Goal: Information Seeking & Learning: Learn about a topic

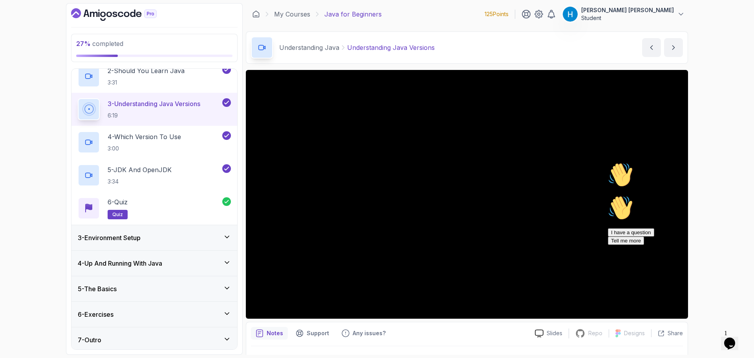
scroll to position [96, 0]
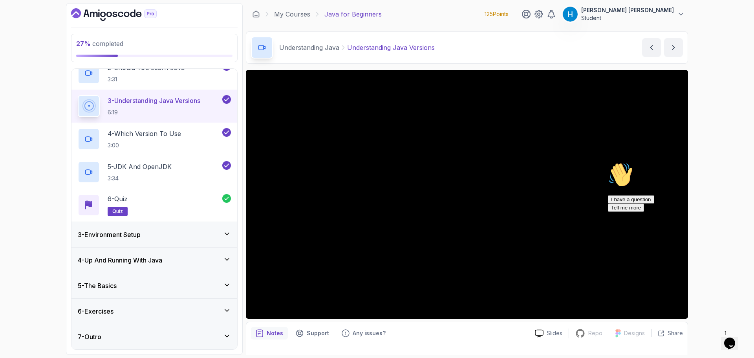
click at [146, 241] on div "3 - Environment Setup" at bounding box center [154, 234] width 166 height 25
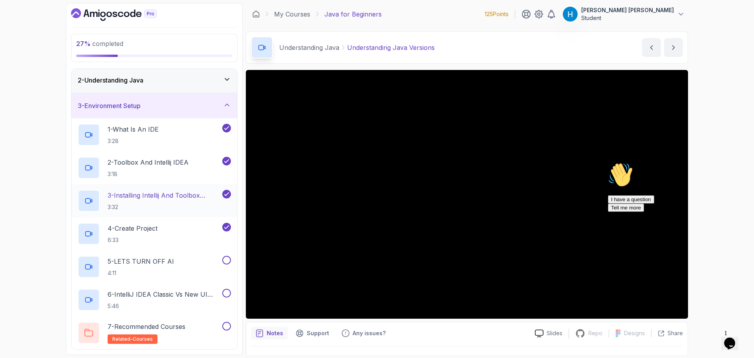
scroll to position [39, 0]
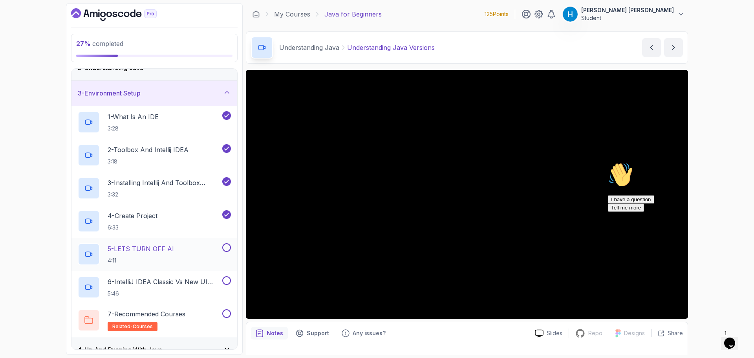
click at [166, 247] on p "5 - LETS TURN OFF AI" at bounding box center [141, 248] width 66 height 9
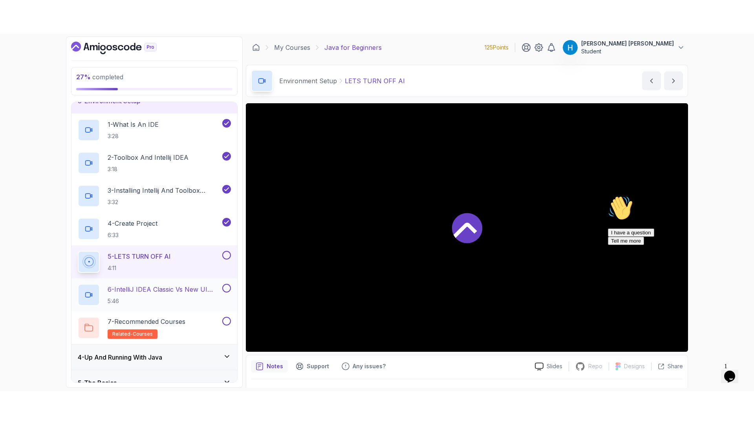
scroll to position [79, 0]
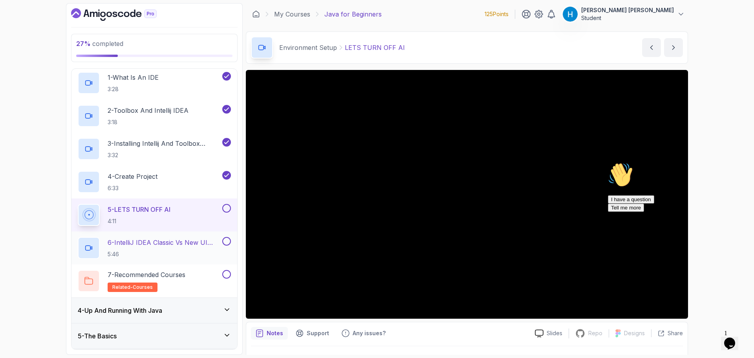
click at [194, 249] on h2 "6 - IntelliJ IDEA Classic Vs New UI (User Interface) 5:46" at bounding box center [164, 247] width 113 height 20
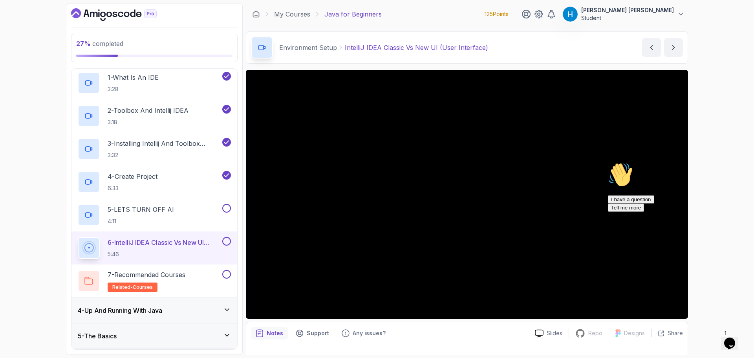
click at [737, 174] on div "Hi! How can we help? I have a question Tell me more" at bounding box center [678, 186] width 141 height 49
drag, startPoint x: 738, startPoint y: 244, endPoint x: 1341, endPoint y: 402, distance: 623.6
click at [608, 162] on icon "Chat attention grabber" at bounding box center [608, 162] width 0 height 0
click at [225, 241] on button at bounding box center [226, 241] width 9 height 9
click at [208, 208] on div "5 - LETS TURN OFF AI 4:11" at bounding box center [149, 215] width 143 height 22
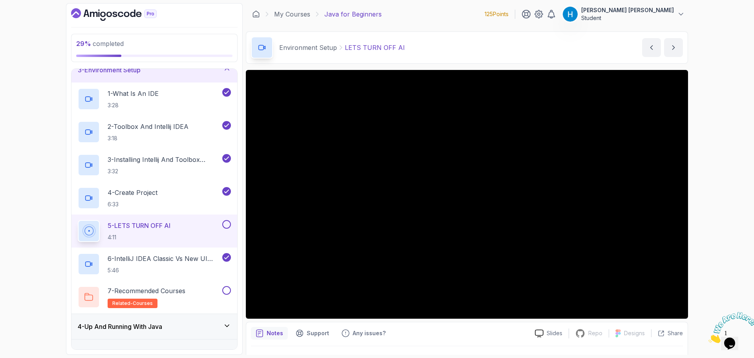
scroll to position [79, 0]
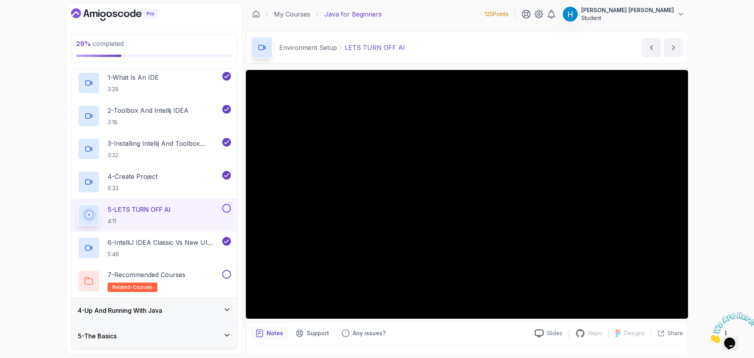
click at [227, 206] on button at bounding box center [226, 208] width 9 height 9
click at [204, 278] on div "7 - Recommended Courses related-courses" at bounding box center [149, 281] width 143 height 22
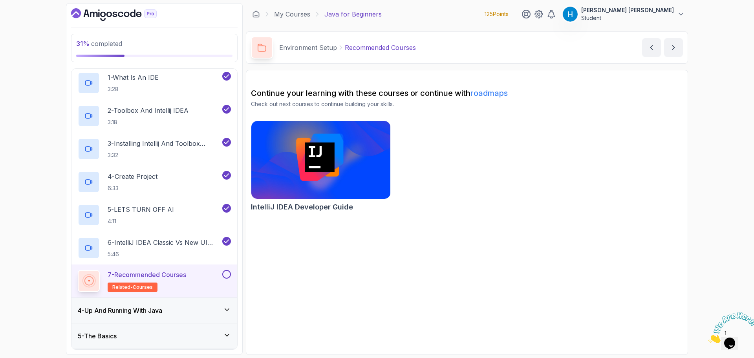
click at [266, 94] on h2 "Continue your learning with these courses or continue with roadmaps" at bounding box center [467, 93] width 432 height 11
drag, startPoint x: 266, startPoint y: 94, endPoint x: 438, endPoint y: 94, distance: 171.9
click at [438, 94] on h2 "Continue your learning with these courses or continue with roadmaps" at bounding box center [467, 93] width 432 height 11
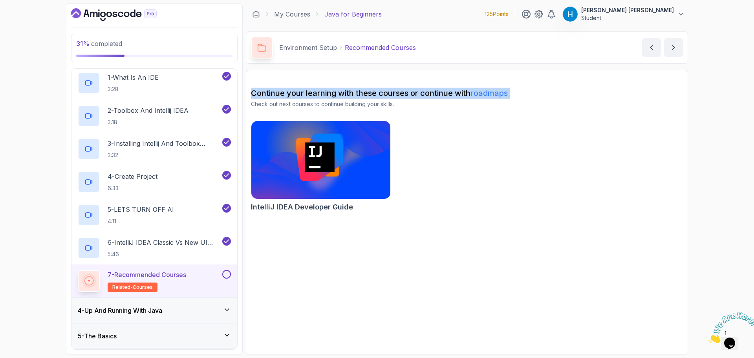
click at [438, 94] on h2 "Continue your learning with these courses or continue with roadmaps" at bounding box center [467, 93] width 432 height 11
click at [447, 131] on div "IntelliJ IDEA Developer Guide" at bounding box center [467, 168] width 432 height 94
click at [503, 91] on link "roadmaps" at bounding box center [488, 92] width 37 height 9
click at [226, 271] on button at bounding box center [226, 274] width 9 height 9
